Goal: Information Seeking & Learning: Check status

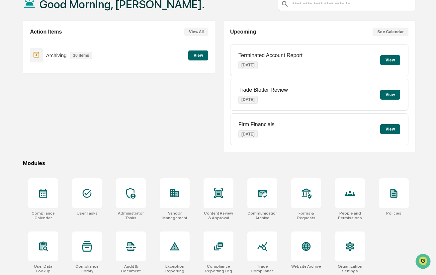
scroll to position [47, 0]
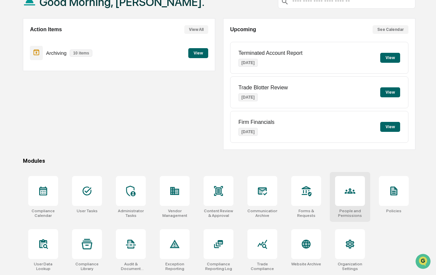
click at [340, 201] on div at bounding box center [350, 191] width 30 height 30
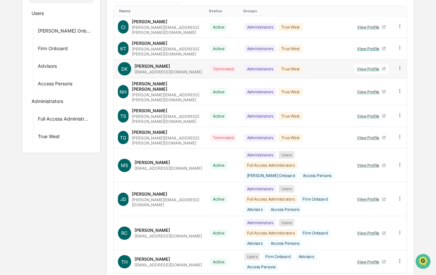
scroll to position [133, 0]
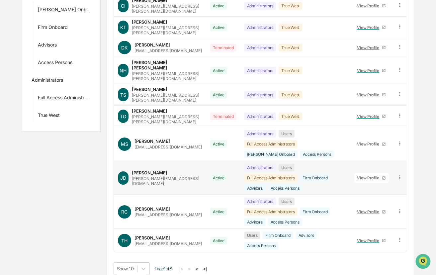
click at [367, 175] on div "View Profile" at bounding box center [369, 177] width 25 height 5
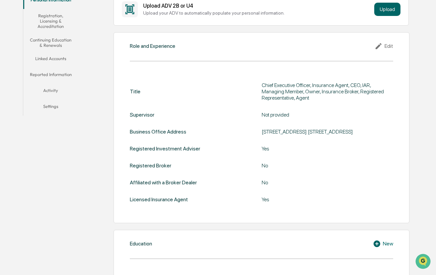
click at [56, 54] on button "Linked Accounts" at bounding box center [50, 60] width 54 height 16
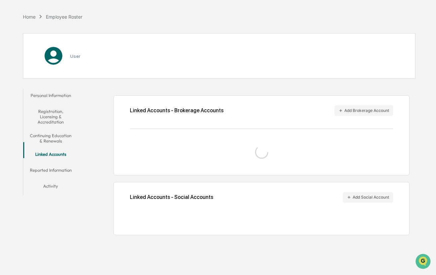
scroll to position [32, 0]
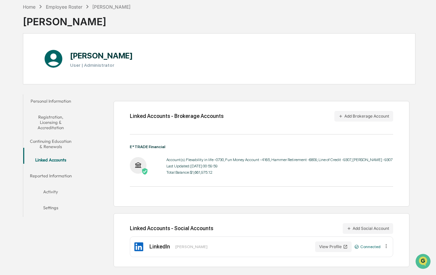
click at [210, 161] on div "Account(s): Flexability in life -0730, Fun Money Account -4165, Hammer Retireme…" at bounding box center [279, 159] width 226 height 5
click at [275, 167] on div "Last Updated: [DATE] 00:59:59" at bounding box center [279, 166] width 226 height 5
click at [209, 165] on div "Last Updated: [DATE] 00:59:59" at bounding box center [279, 166] width 226 height 5
click at [60, 170] on button "Reported Information" at bounding box center [50, 177] width 54 height 16
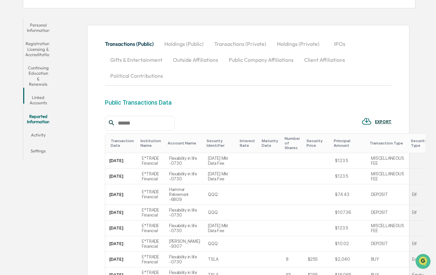
scroll to position [164, 0]
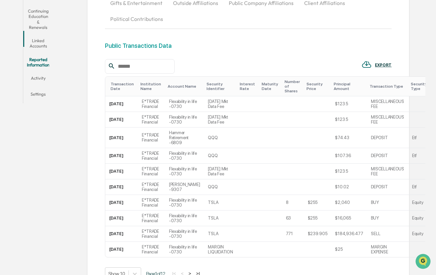
click at [78, 104] on div "Personal Information Registration, Licensing & Accreditation Continuing Educati…" at bounding box center [219, 140] width 393 height 365
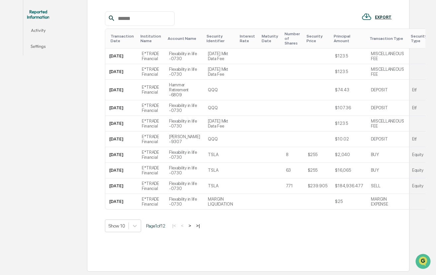
scroll to position [251, 0]
click at [193, 226] on button ">" at bounding box center [190, 226] width 7 height 6
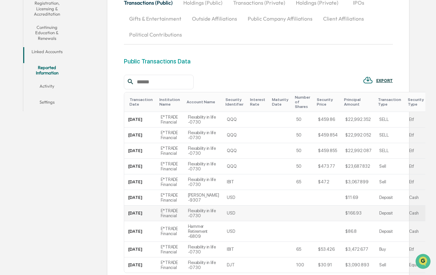
scroll to position [115, 0]
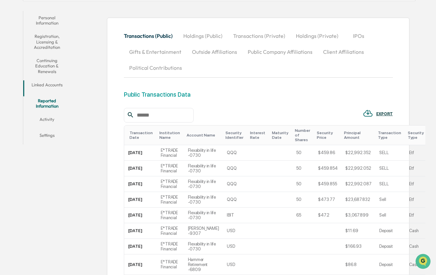
click at [52, 113] on button "Activity" at bounding box center [47, 121] width 48 height 16
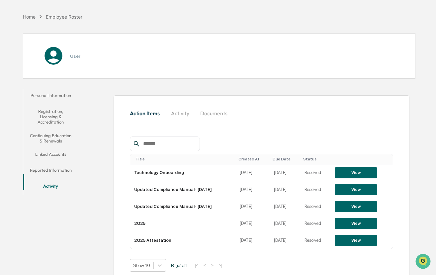
scroll to position [47, 0]
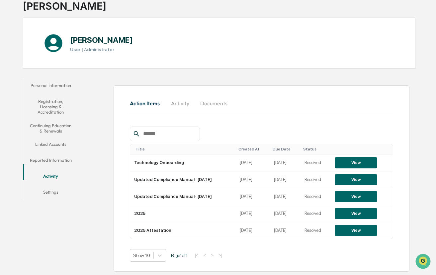
click at [54, 86] on button "Personal Information" at bounding box center [50, 87] width 54 height 16
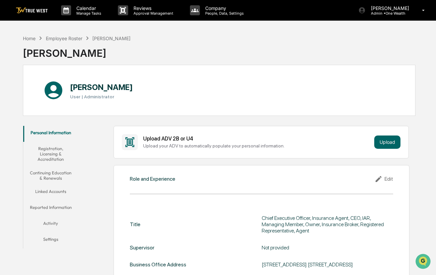
click at [56, 148] on button "Registration, Licensing & Accreditation" at bounding box center [50, 154] width 54 height 24
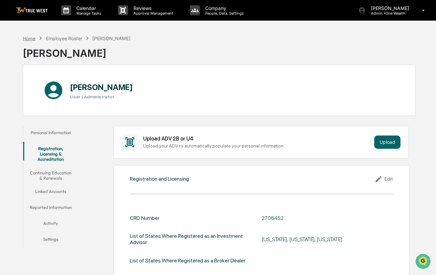
click at [30, 37] on div "Home" at bounding box center [29, 39] width 13 height 6
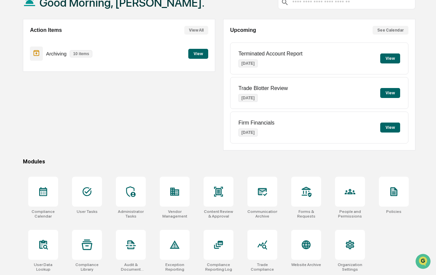
scroll to position [47, 0]
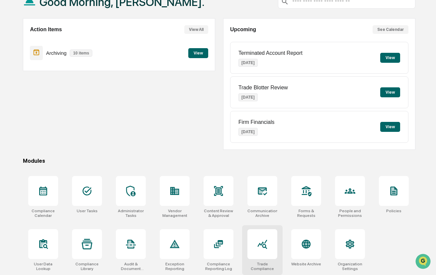
click at [271, 249] on div at bounding box center [263, 244] width 30 height 30
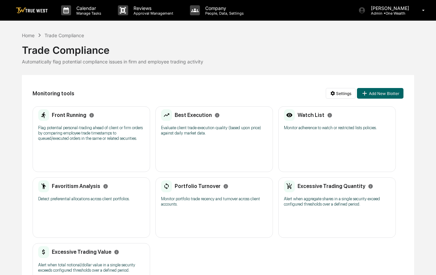
click at [141, 116] on div "Front Running" at bounding box center [91, 115] width 106 height 12
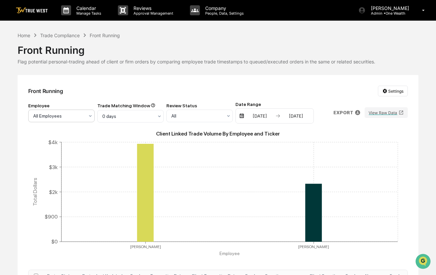
click at [79, 117] on div at bounding box center [58, 116] width 51 height 7
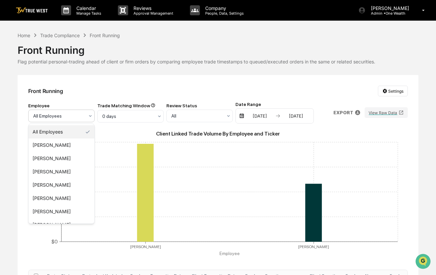
click at [132, 83] on div "Front Running Settings Employee 22 results available. Use Up and Down to choose…" at bounding box center [218, 209] width 401 height 269
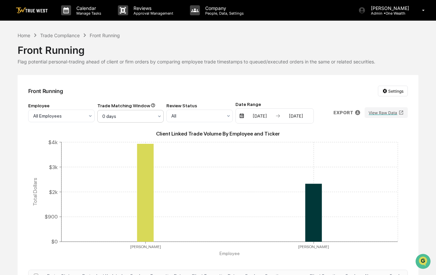
click at [88, 119] on div "0 days" at bounding box center [59, 115] width 58 height 9
click at [172, 81] on div "Front Running Settings Employee All Employees Trade Matching Window 3 results a…" at bounding box center [218, 209] width 401 height 269
click at [236, 77] on div "Front Running Settings Employee All Employees Trade Matching Window 0 days Revi…" at bounding box center [218, 209] width 401 height 269
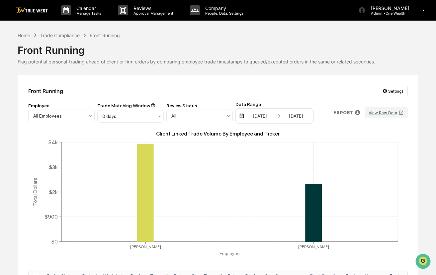
click at [211, 81] on div "Front Running Settings Employee All Employees Trade Matching Window 0 days Revi…" at bounding box center [218, 209] width 401 height 269
click at [52, 38] on div "Trade Compliance" at bounding box center [60, 36] width 40 height 6
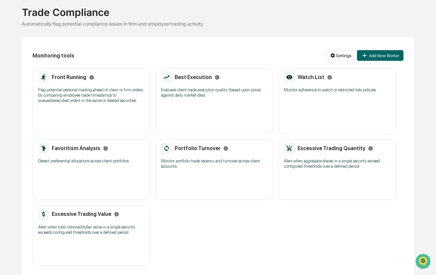
scroll to position [39, 0]
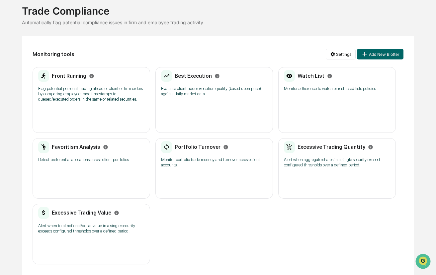
click at [91, 111] on div "Front Running Flag potential personal-trading ahead of client or firm orders by…" at bounding box center [92, 100] width 118 height 66
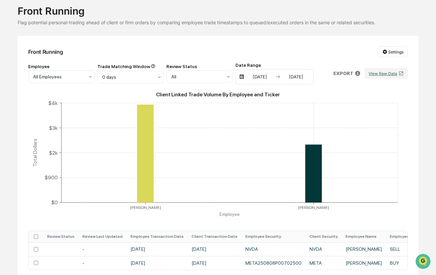
click at [263, 80] on div "03/03/2025 09/03/2025" at bounding box center [275, 76] width 78 height 15
click at [281, 74] on div "03/03/2025 09/03/2025" at bounding box center [275, 76] width 78 height 15
click at [242, 76] on img at bounding box center [241, 76] width 5 height 5
click at [243, 76] on img at bounding box center [241, 76] width 5 height 5
click at [258, 76] on div "03/03/2025" at bounding box center [260, 76] width 28 height 5
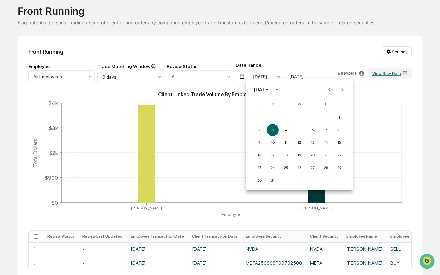
click at [333, 91] on icon "Previous month" at bounding box center [328, 89] width 7 height 7
click at [331, 89] on icon "Previous month" at bounding box center [328, 89] width 7 height 7
click at [301, 118] on button "1" at bounding box center [299, 117] width 12 height 12
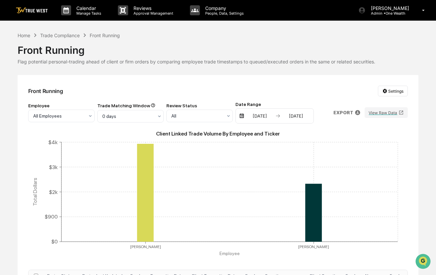
click at [235, 47] on div "Front Running" at bounding box center [218, 47] width 401 height 17
click at [84, 118] on div at bounding box center [58, 116] width 51 height 7
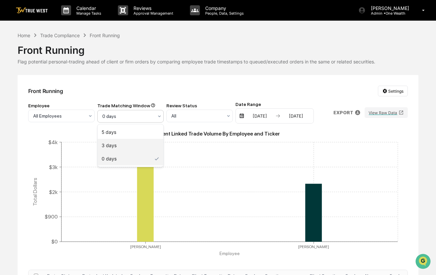
click at [123, 146] on div "3 days" at bounding box center [131, 145] width 66 height 13
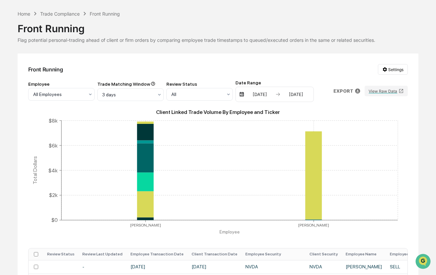
scroll to position [33, 0]
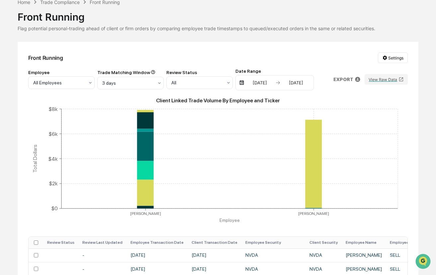
click at [233, 31] on div "Flag potential personal-trading ahead of client or firm orders by comparing emp…" at bounding box center [218, 29] width 401 height 6
click at [229, 29] on div "Flag potential personal-trading ahead of client or firm orders by comparing emp…" at bounding box center [218, 29] width 401 height 6
click at [217, 31] on div "Flag potential personal-trading ahead of client or firm orders by comparing emp…" at bounding box center [218, 29] width 401 height 6
click at [84, 83] on div at bounding box center [58, 82] width 51 height 7
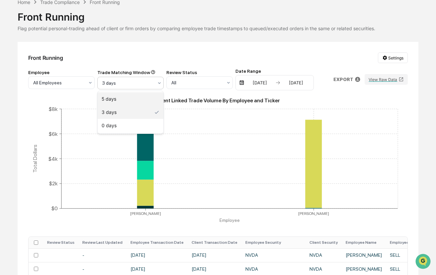
click at [126, 101] on div "5 days" at bounding box center [131, 98] width 66 height 13
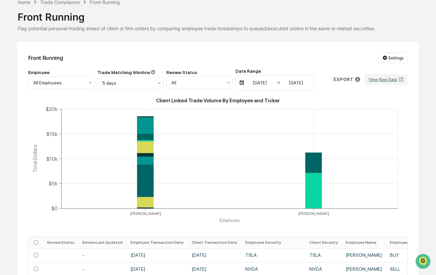
click at [222, 51] on div "Front Running Settings Employee All Employees Trade Matching Window 5 days Revi…" at bounding box center [218, 231] width 401 height 378
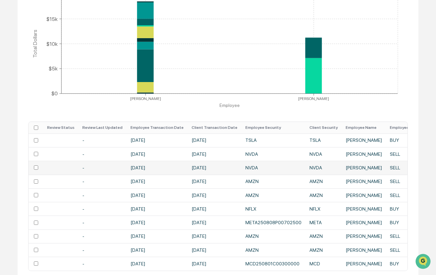
scroll to position [181, 0]
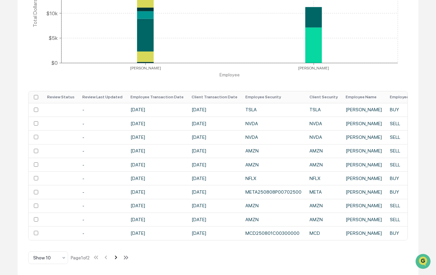
click at [117, 257] on icon at bounding box center [116, 258] width 2 height 4
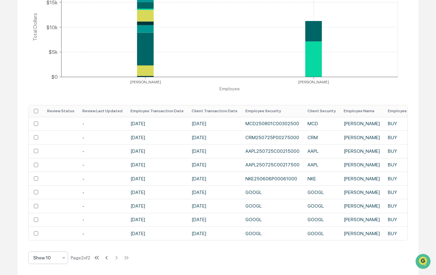
click at [60, 257] on div "Show 10" at bounding box center [45, 257] width 31 height 9
click at [53, 241] on div "Show 100" at bounding box center [48, 240] width 39 height 13
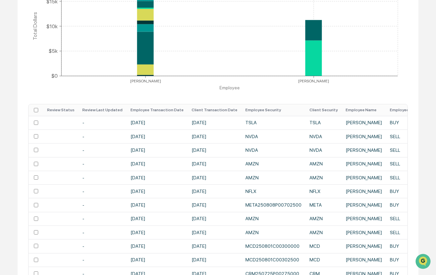
scroll to position [39, 0]
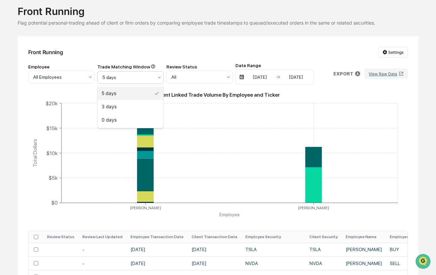
click at [126, 76] on div at bounding box center [127, 77] width 51 height 7
click at [123, 121] on div "0 days" at bounding box center [131, 119] width 66 height 13
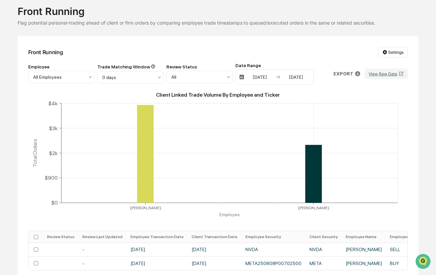
click at [194, 32] on div "Home Trade Compliance Front Running Front Running Flag potential personal-tradi…" at bounding box center [218, 149] width 401 height 312
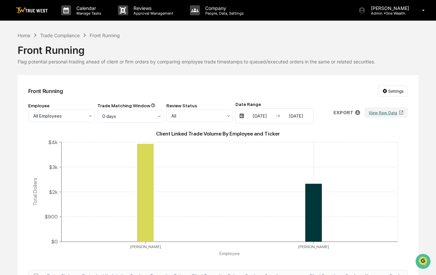
click at [208, 41] on div "Front Running" at bounding box center [218, 47] width 401 height 17
click at [24, 8] on img at bounding box center [32, 10] width 32 height 6
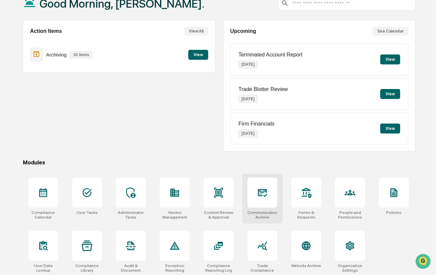
scroll to position [47, 0]
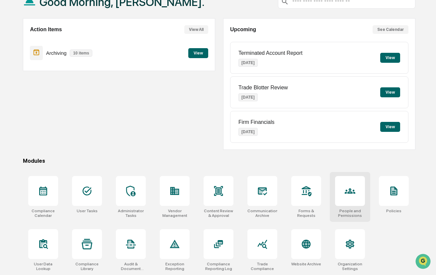
click at [349, 197] on div at bounding box center [350, 191] width 30 height 30
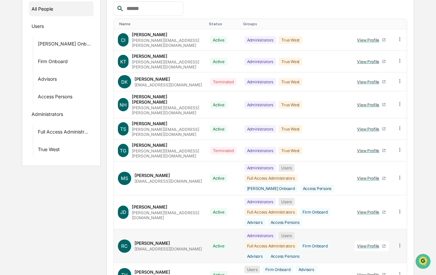
scroll to position [133, 0]
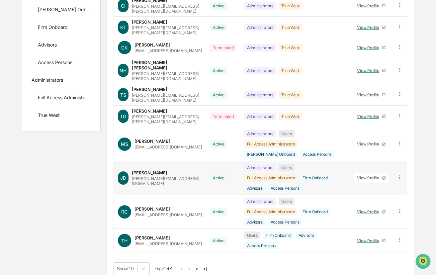
click at [366, 175] on div "View Profile" at bounding box center [369, 177] width 25 height 5
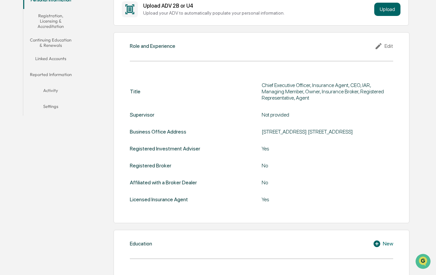
click at [57, 53] on button "Linked Accounts" at bounding box center [50, 60] width 54 height 16
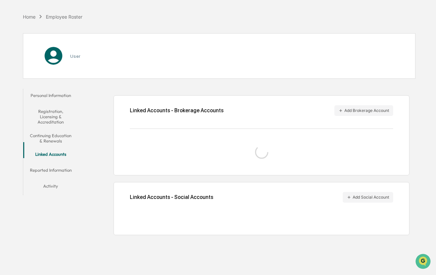
scroll to position [32, 0]
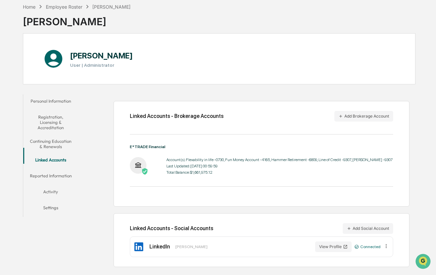
click at [185, 164] on div "Last Updated: [DATE] 00:59:59" at bounding box center [279, 166] width 226 height 5
click at [199, 161] on div "Account(s): Flexability in life -0730, Fun Money Account -4165, Hammer Retireme…" at bounding box center [279, 159] width 226 height 5
click at [417, 169] on div "Home Employee Roster [PERSON_NAME] [PERSON_NAME] [PERSON_NAME] User | Administr…" at bounding box center [219, 137] width 413 height 275
